Goal: Information Seeking & Learning: Learn about a topic

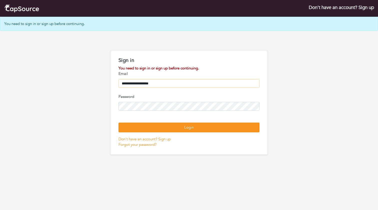
type input "**********"
click at [189, 133] on button "Login" at bounding box center [189, 128] width 141 height 10
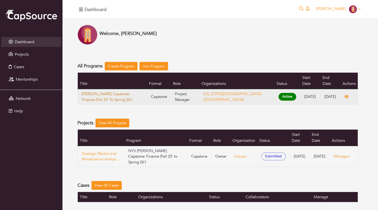
click at [100, 91] on link "[PERSON_NAME] Capstone: Finance (Fall 25' To Spring 26')" at bounding box center [112, 96] width 61 height 11
click at [104, 91] on link "[PERSON_NAME] Capstone: Finance (Fall 25' To Spring 26')" at bounding box center [112, 96] width 61 height 11
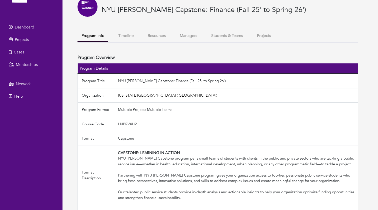
scroll to position [26, 0]
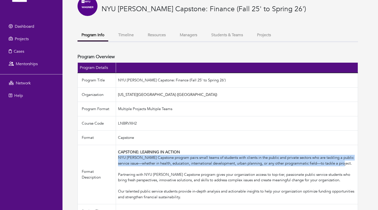
drag, startPoint x: 340, startPoint y: 169, endPoint x: 113, endPoint y: 162, distance: 227.2
click at [118, 162] on div "CAPSTONE: LEARNING IN ACTION NYU Wagner’s Capstone program pairs small teams of…" at bounding box center [237, 175] width 238 height 51
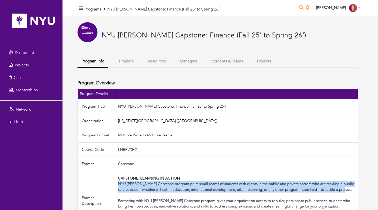
scroll to position [0, 0]
click at [154, 61] on button "Resources" at bounding box center [157, 61] width 26 height 11
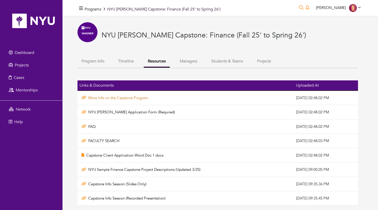
click at [123, 98] on link "More Info on the Capstone Program" at bounding box center [118, 98] width 60 height 5
click at [123, 170] on link "NYU Sample Finance Capstone Project Descriptions (Updated 3/25)" at bounding box center [144, 169] width 112 height 5
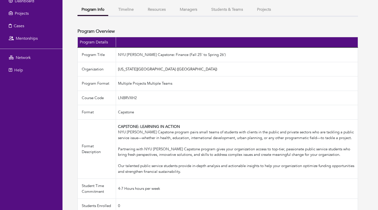
scroll to position [73, 0]
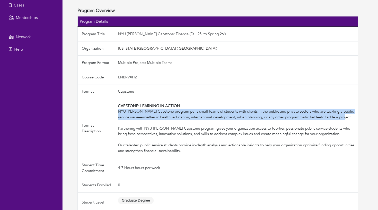
drag, startPoint x: 113, startPoint y: 117, endPoint x: 337, endPoint y: 121, distance: 224.1
click at [337, 121] on div "CAPSTONE: LEARNING IN ACTION NYU Wagner’s Capstone program pairs small teams of…" at bounding box center [237, 128] width 238 height 51
copy div "NYU Wagner’s Capstone program pairs small teams of students with clients in the…"
